Goal: Use online tool/utility

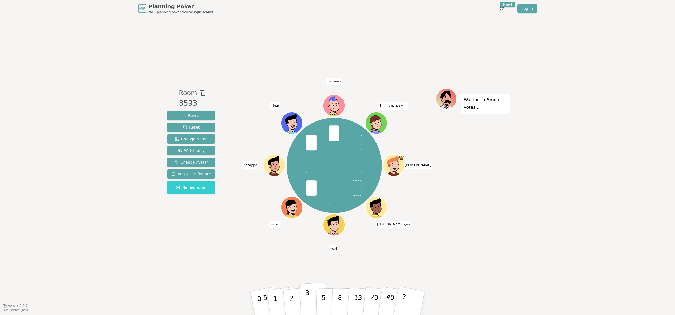
click at [308, 294] on p "3" at bounding box center [308, 303] width 6 height 29
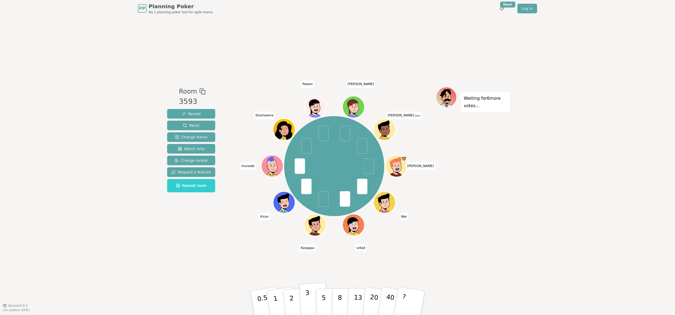
click at [307, 307] on p "3" at bounding box center [308, 303] width 6 height 29
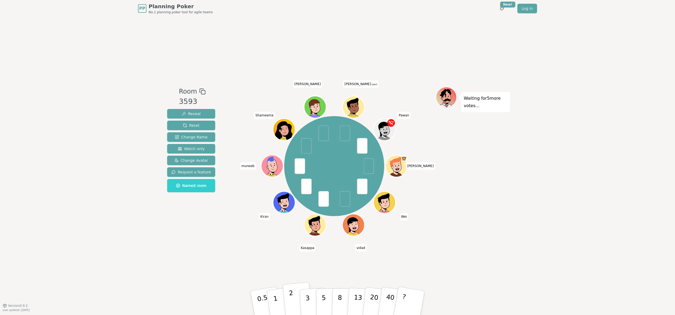
click at [297, 298] on button "2" at bounding box center [297, 303] width 30 height 42
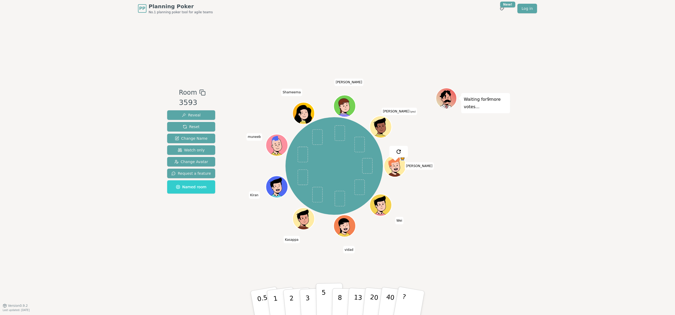
click at [322, 300] on p "5" at bounding box center [323, 303] width 5 height 29
click at [321, 303] on p "5" at bounding box center [323, 303] width 5 height 29
click at [325, 304] on p "5" at bounding box center [323, 303] width 5 height 29
